Goal: Transaction & Acquisition: Download file/media

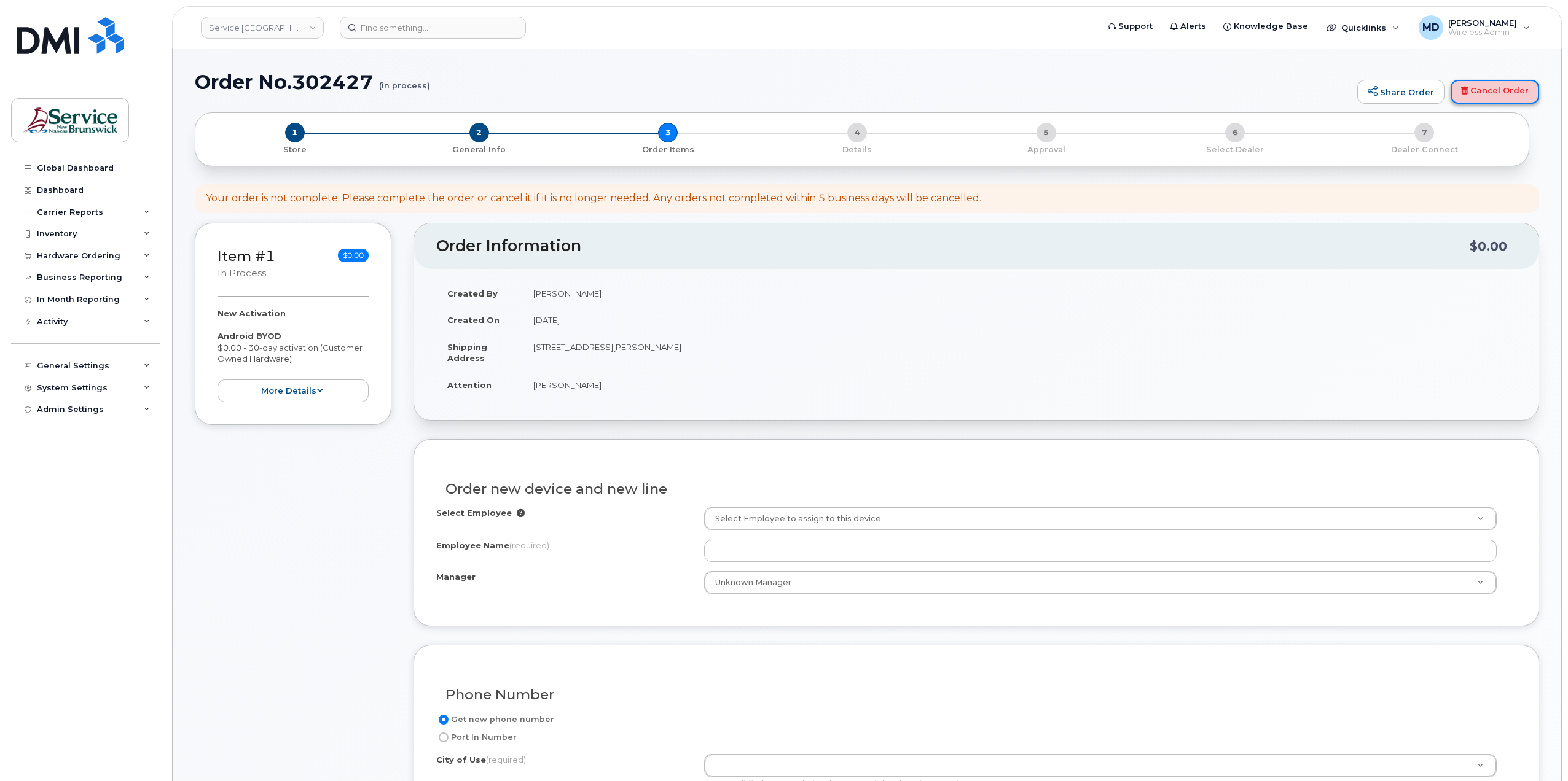
click at [1524, 93] on link "Cancel Order" at bounding box center [1494, 92] width 88 height 25
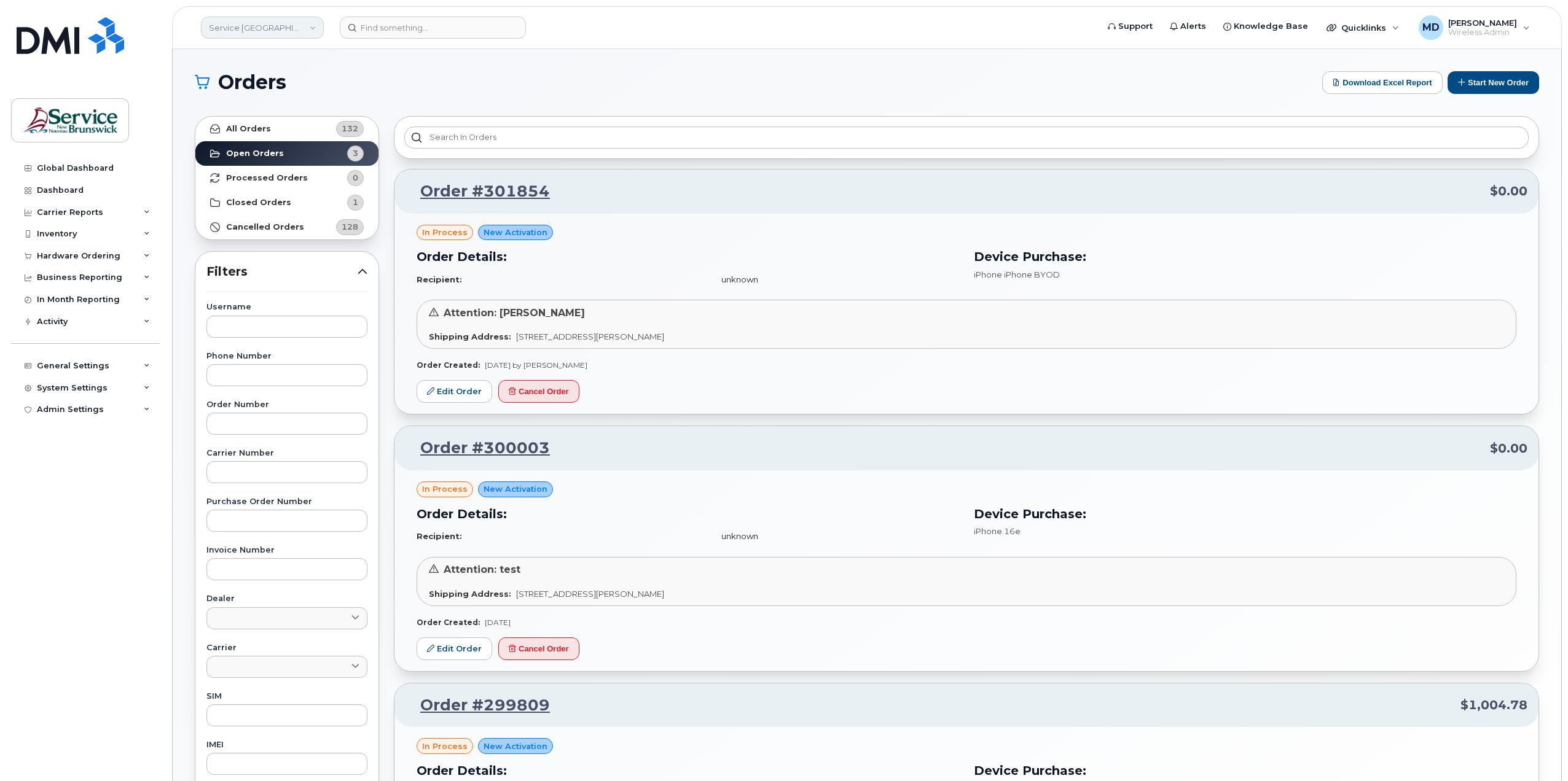
click at [308, 30] on link "Service [GEOGRAPHIC_DATA] (SNB)" at bounding box center [262, 28] width 123 height 22
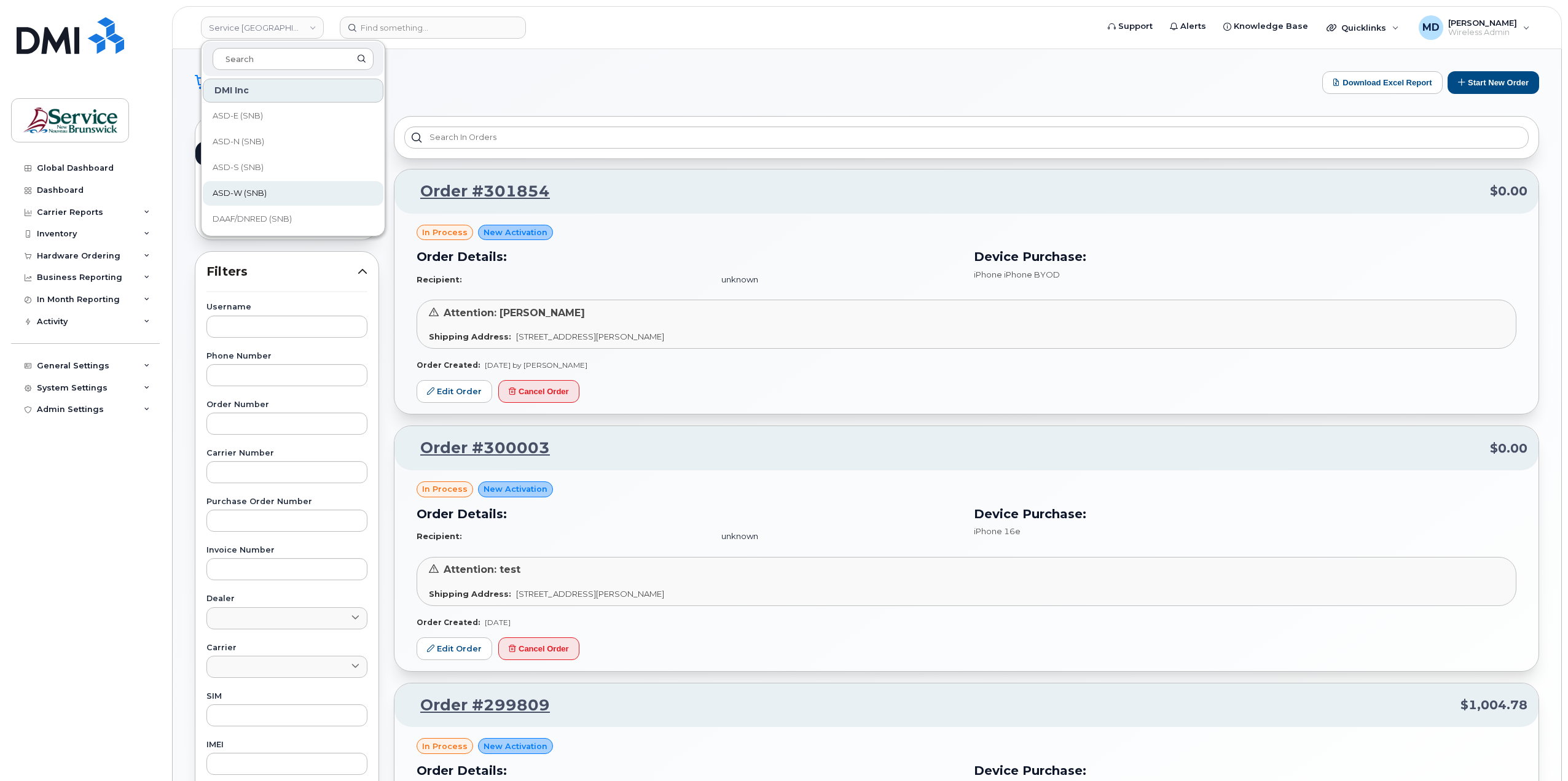
scroll to position [205, 0]
click at [240, 201] on link "ELG (SNB)" at bounding box center [293, 195] width 181 height 25
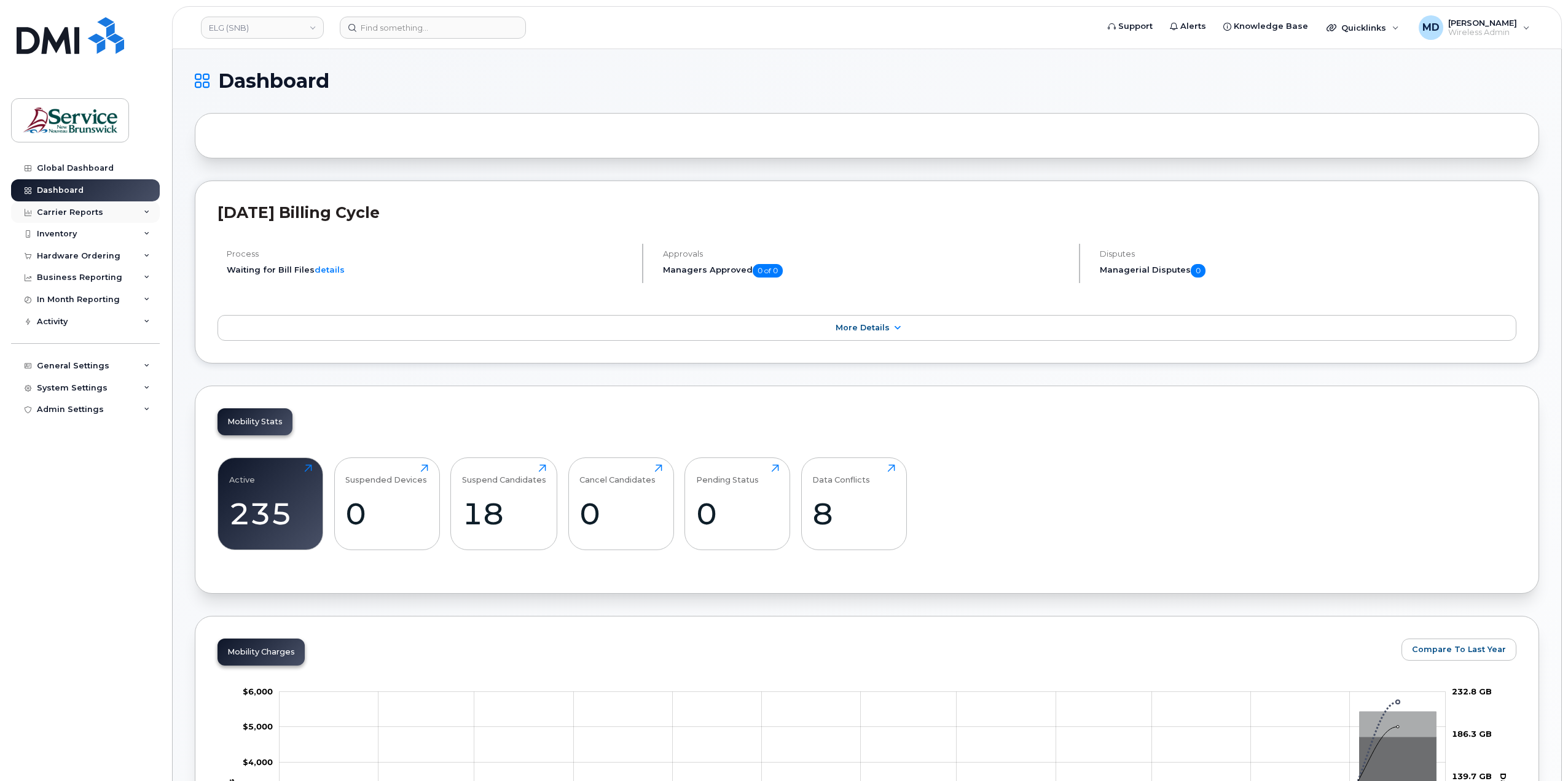
click at [72, 210] on div "Carrier Reports" at bounding box center [70, 212] width 67 height 10
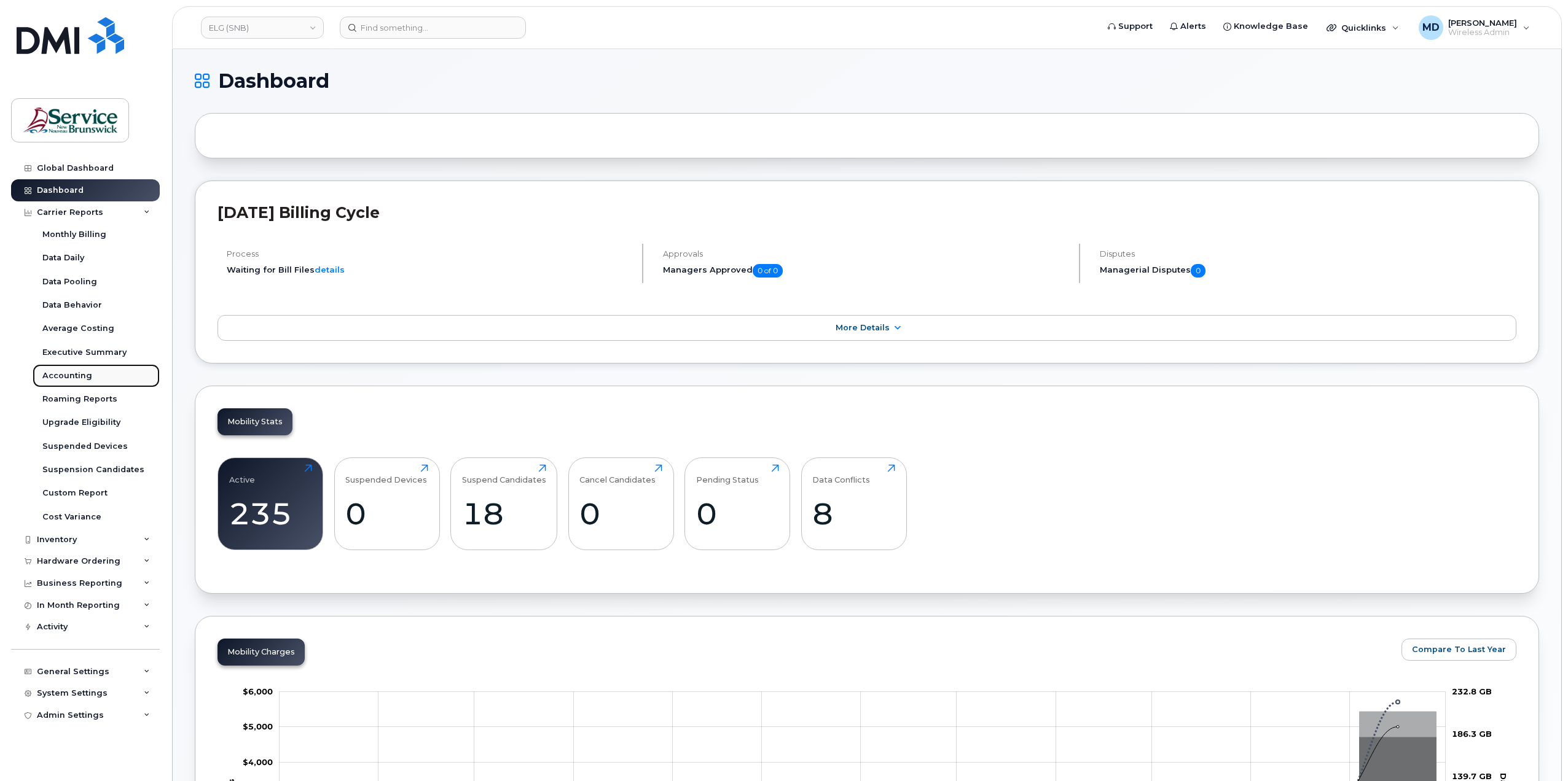
click at [68, 380] on div "Accounting" at bounding box center [68, 376] width 50 height 11
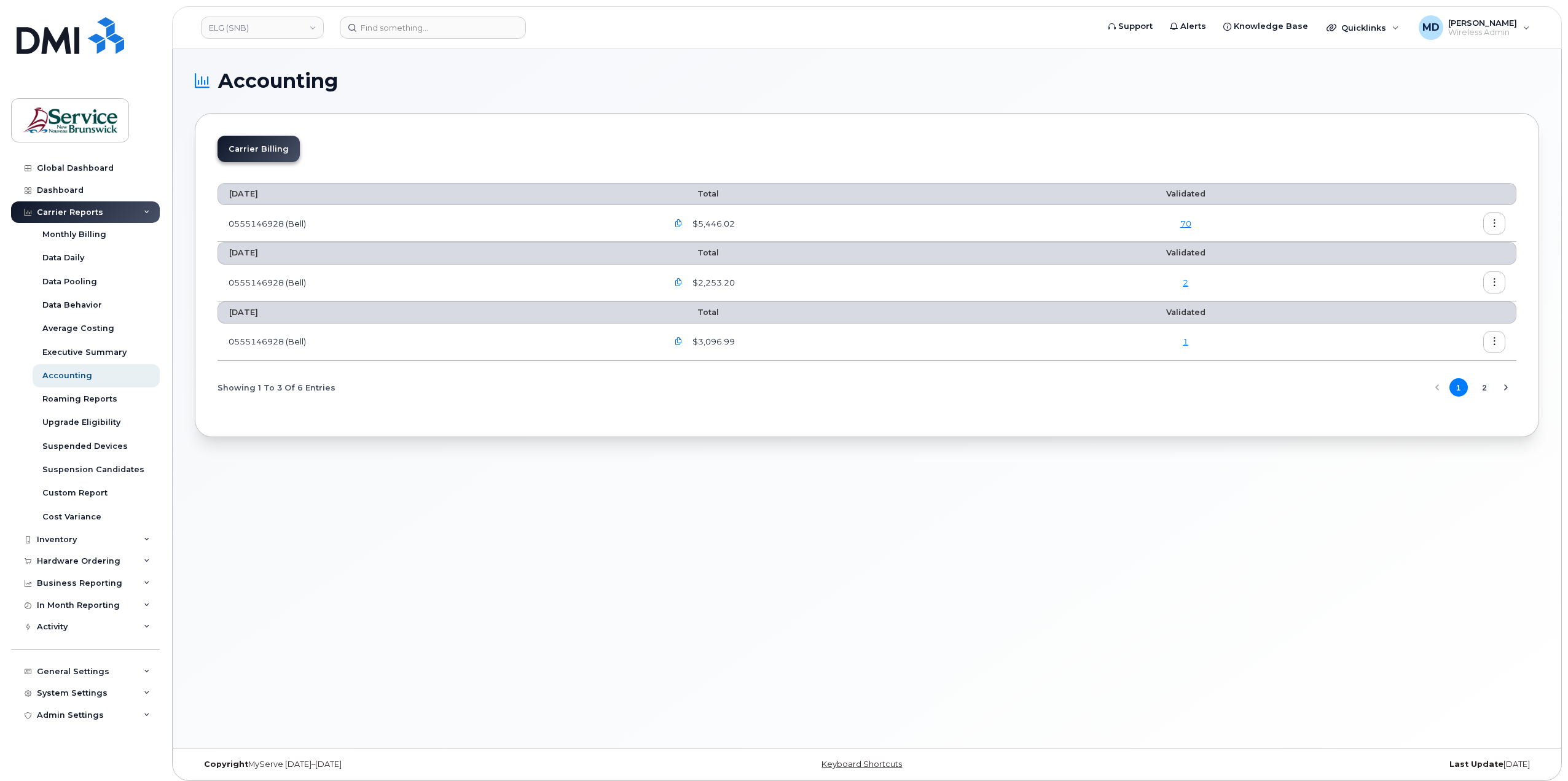
click at [683, 221] on icon "button" at bounding box center [678, 223] width 8 height 8
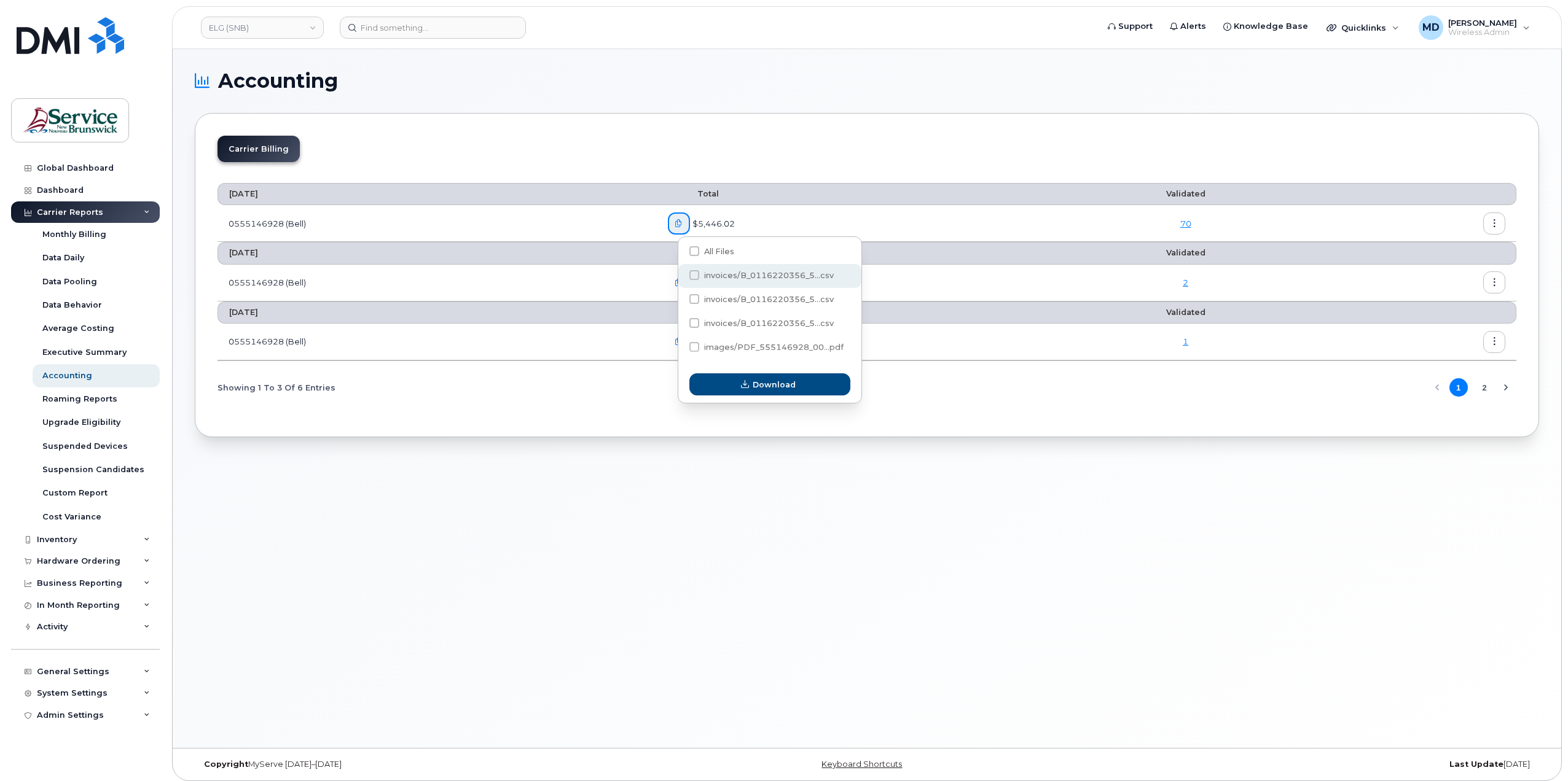
click at [753, 276] on span "invoices/B_0116220356_5...csv" at bounding box center [769, 275] width 130 height 9
click at [681, 276] on input "invoices/B_0116220356_5...csv" at bounding box center [677, 275] width 6 height 6
checkbox input "true"
click at [770, 385] on span "Download" at bounding box center [774, 384] width 43 height 12
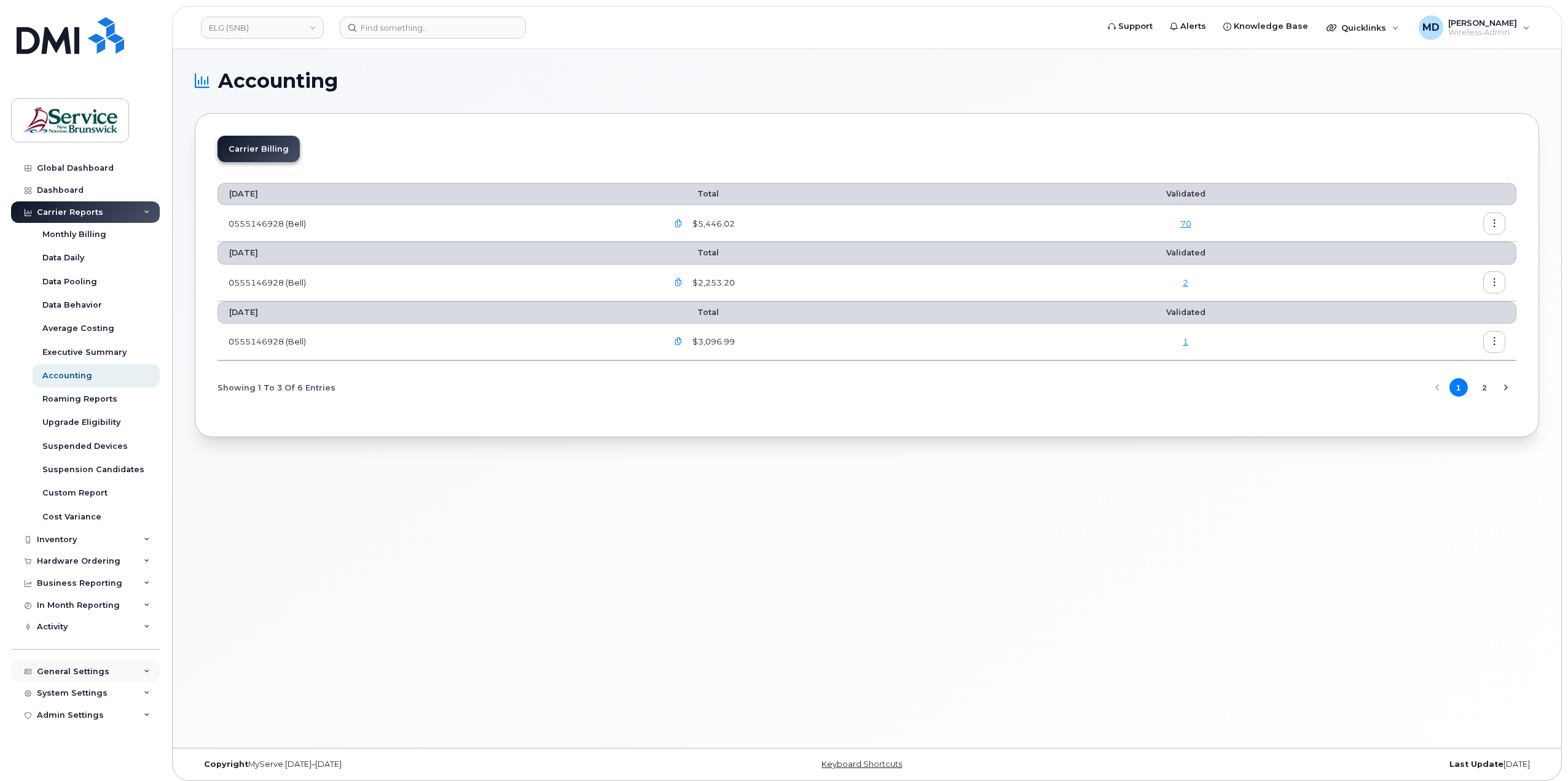
click at [80, 674] on div "General Settings" at bounding box center [73, 672] width 72 height 10
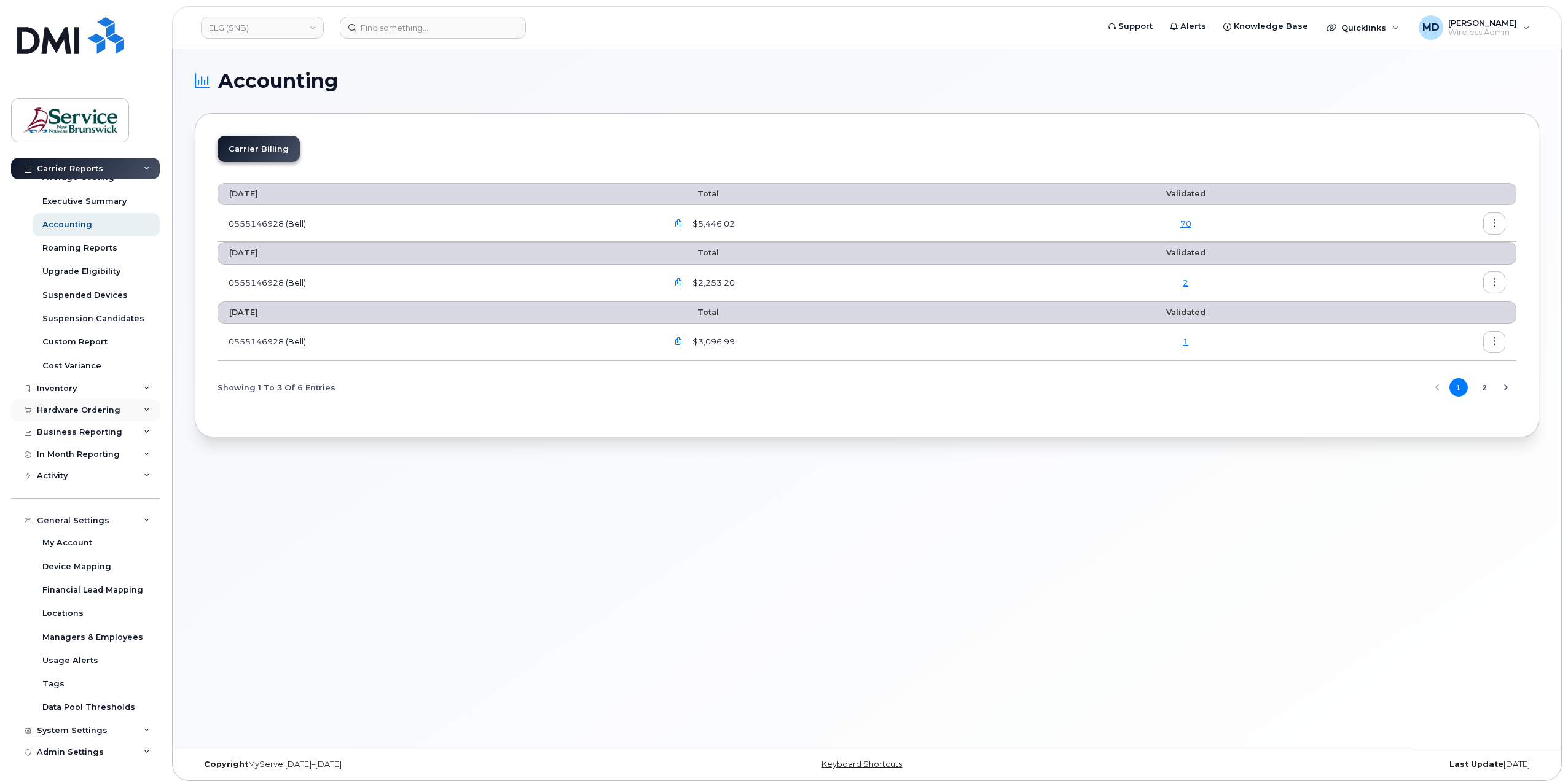
click at [92, 409] on div "Hardware Ordering" at bounding box center [79, 410] width 83 height 10
click at [82, 730] on div "System Settings" at bounding box center [72, 731] width 70 height 10
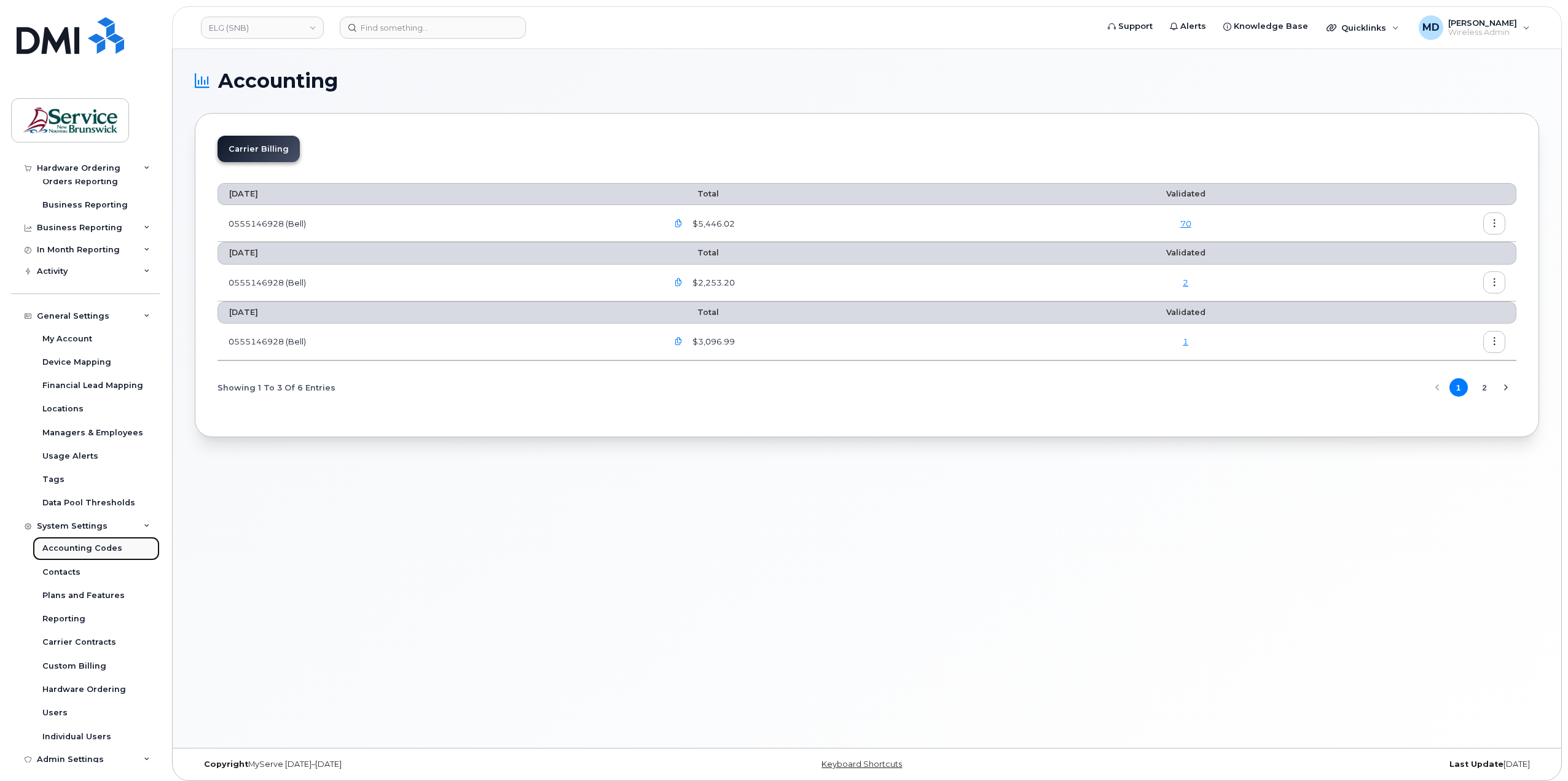
click at [111, 553] on div "Accounting Codes" at bounding box center [82, 548] width 80 height 11
